Goal: Transaction & Acquisition: Purchase product/service

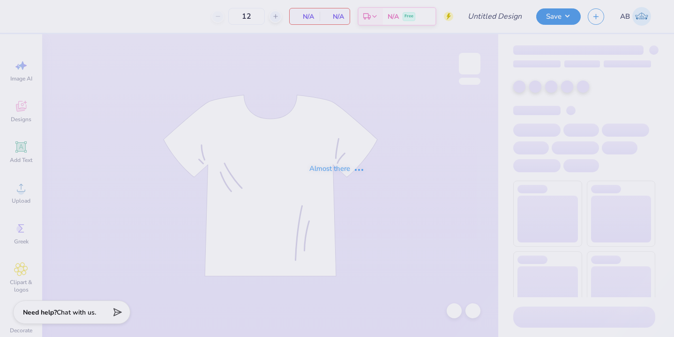
click at [253, 12] on div "Almost there" at bounding box center [337, 168] width 674 height 337
type input "aphi football fam wknd merch"
type input "100"
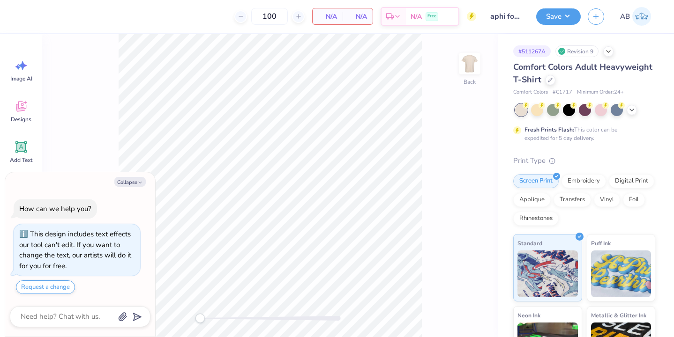
click at [277, 16] on input "100" at bounding box center [269, 16] width 37 height 17
type textarea "x"
type input "1"
type input "30"
type textarea "x"
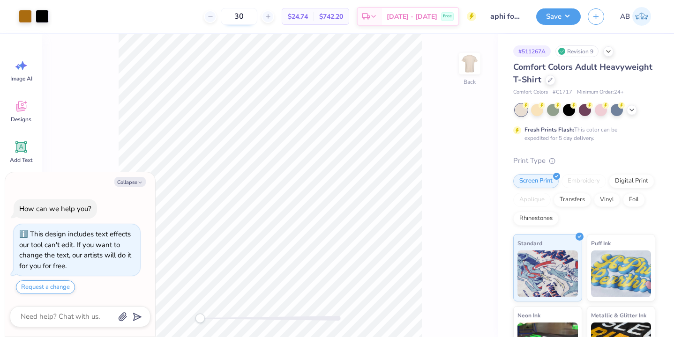
click at [257, 12] on input "30" at bounding box center [239, 16] width 37 height 17
type input "36"
type textarea "x"
type input "3"
type input "48"
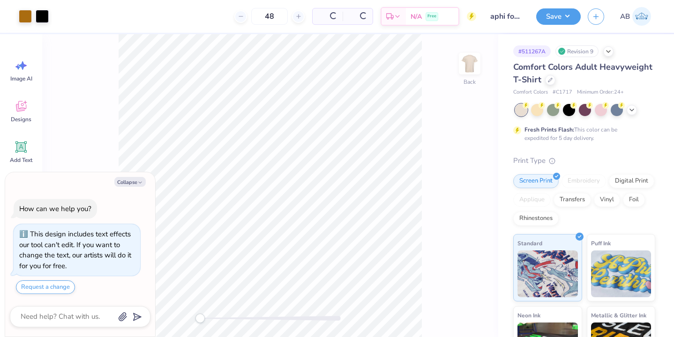
type textarea "x"
type input "4"
type input "64"
type textarea "x"
type input "6"
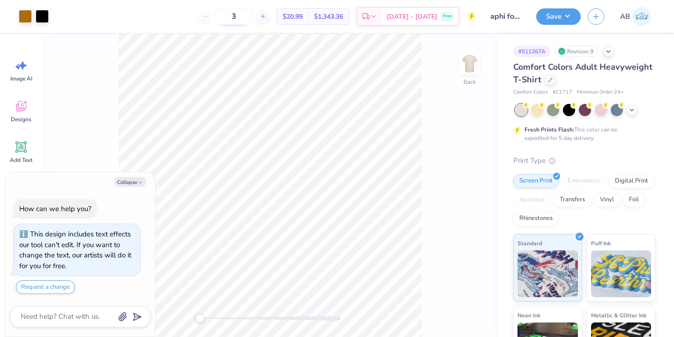
type input "30"
type textarea "x"
type input "3"
type textarea "x"
type input "36"
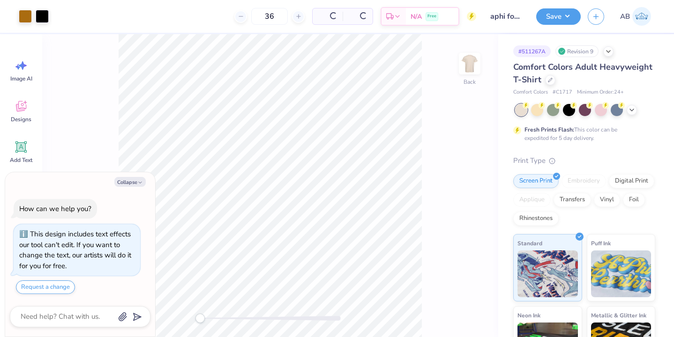
type textarea "x"
type input "3"
type input "48"
type textarea "x"
type input "4"
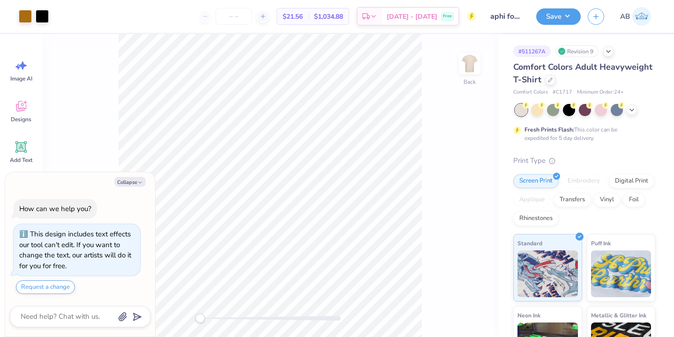
type input "6"
type textarea "x"
type input "64"
type textarea "x"
type input "64"
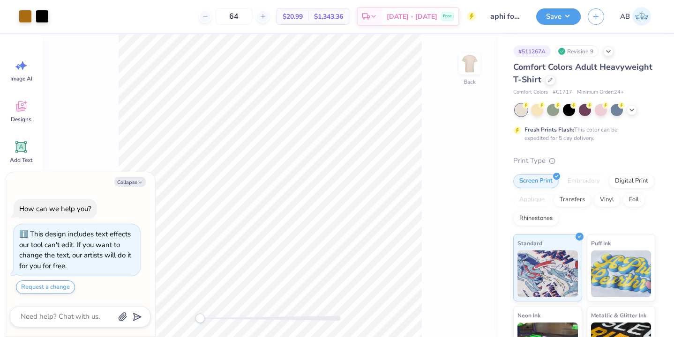
type textarea "x"
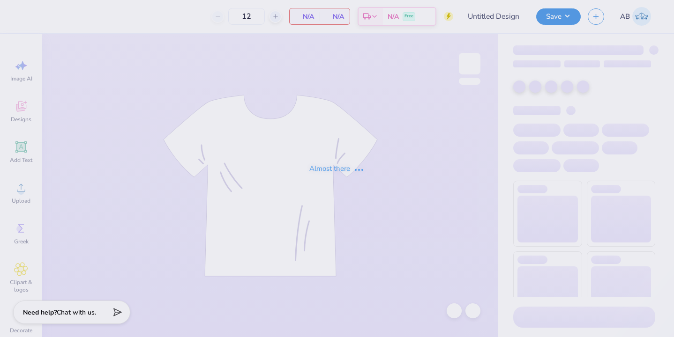
type input "aphi polo"
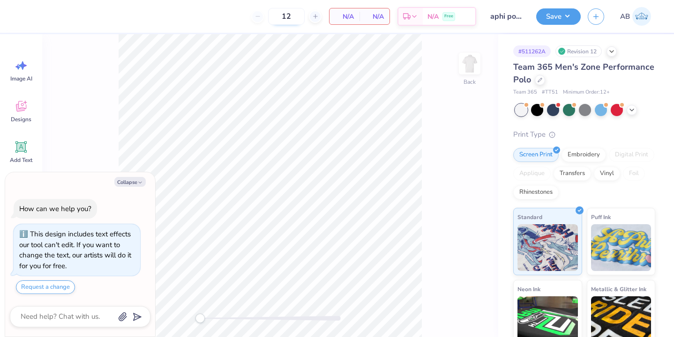
click at [298, 16] on input "12" at bounding box center [286, 16] width 37 height 17
type textarea "x"
type input "1"
type textarea "x"
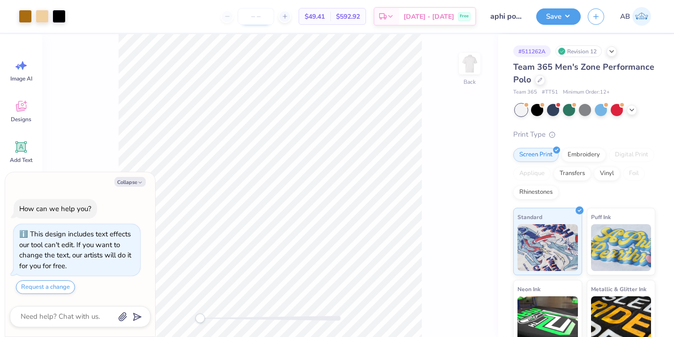
scroll to position [16, 0]
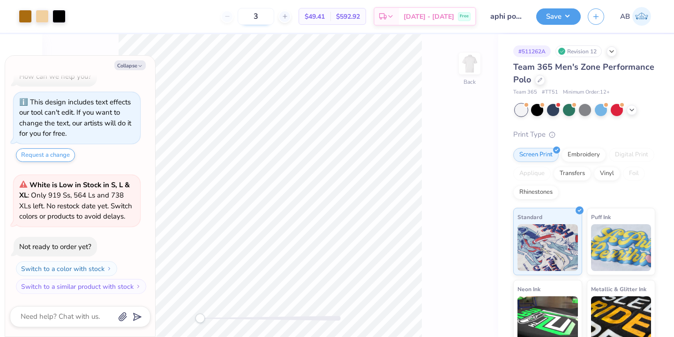
type input "30"
type textarea "x"
type input "36"
type textarea "x"
type input "3"
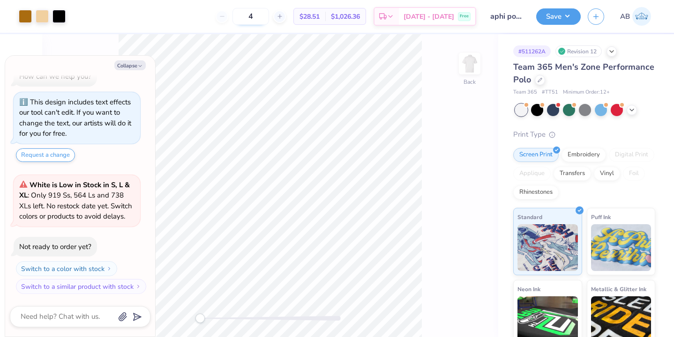
type input "48"
type textarea "x"
type input "4"
type input "64"
type textarea "x"
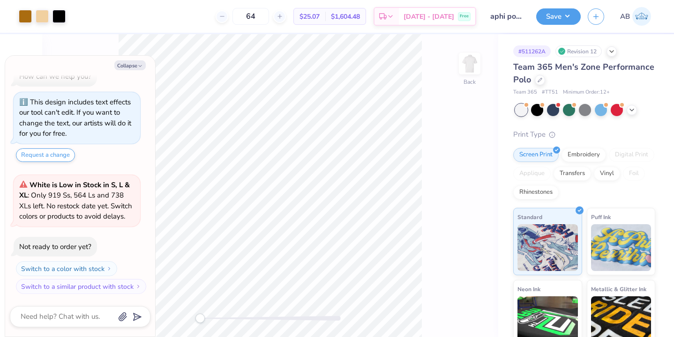
type input "64"
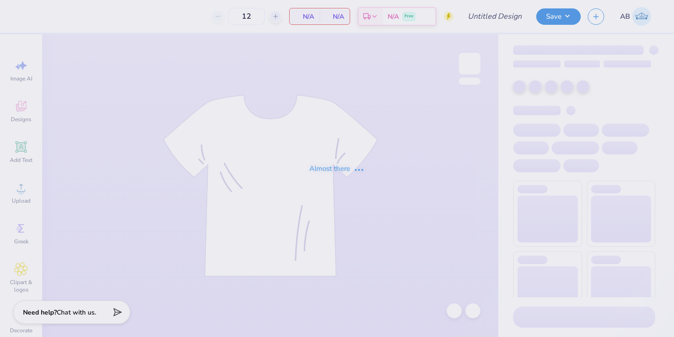
type input "disco hat aphi fam wknd"
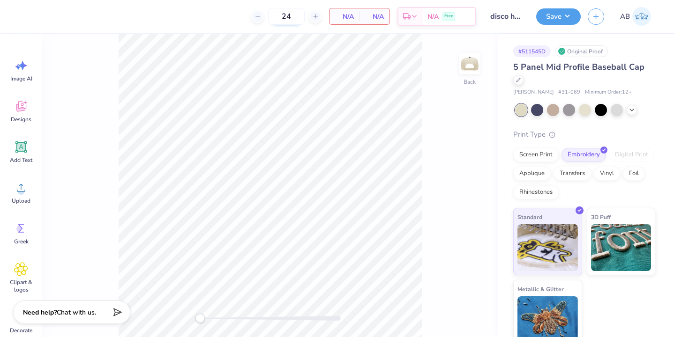
click at [295, 19] on input "24" at bounding box center [286, 16] width 37 height 17
type input "2"
type input "3"
type input "4"
type input "64"
